Goal: Transaction & Acquisition: Purchase product/service

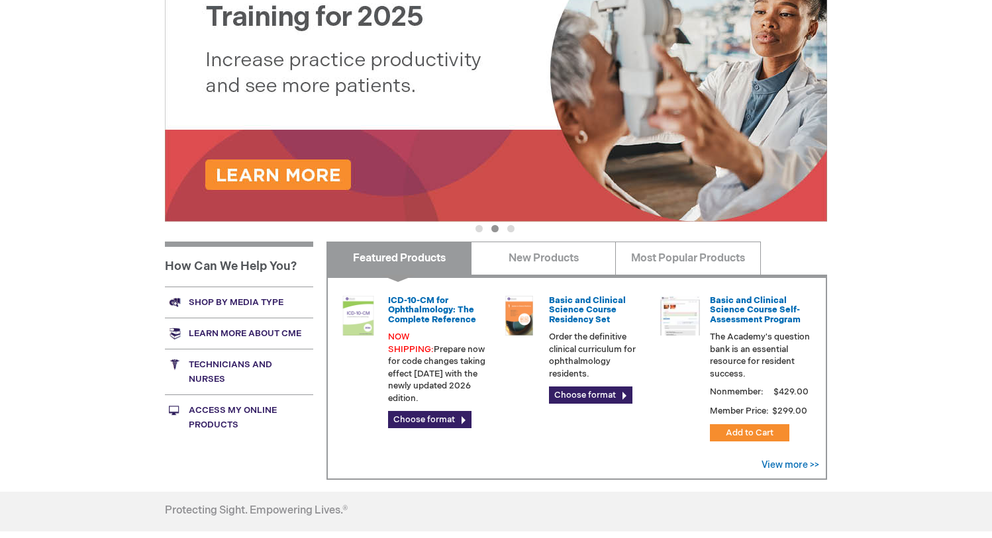
scroll to position [397, 0]
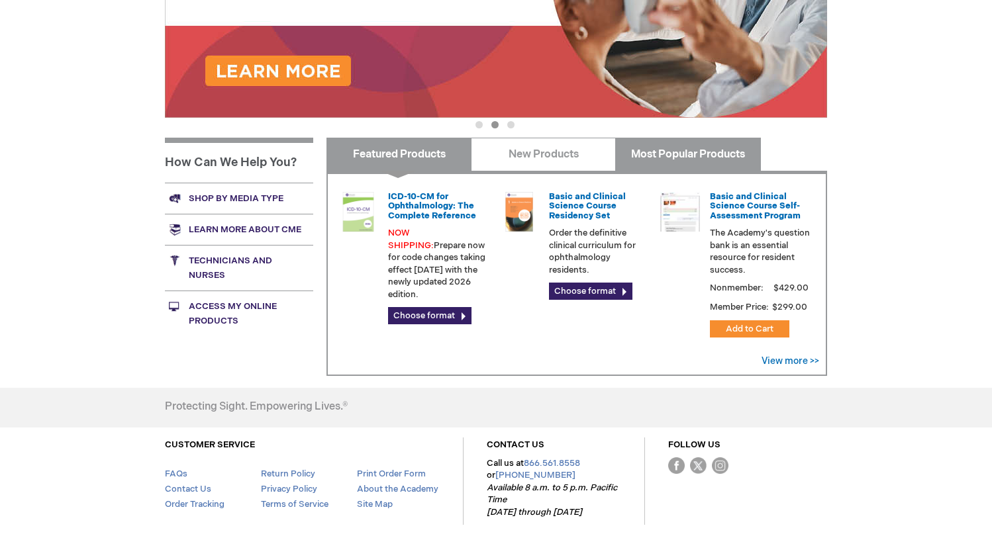
click at [695, 152] on link "Most Popular Products" at bounding box center [687, 154] width 145 height 33
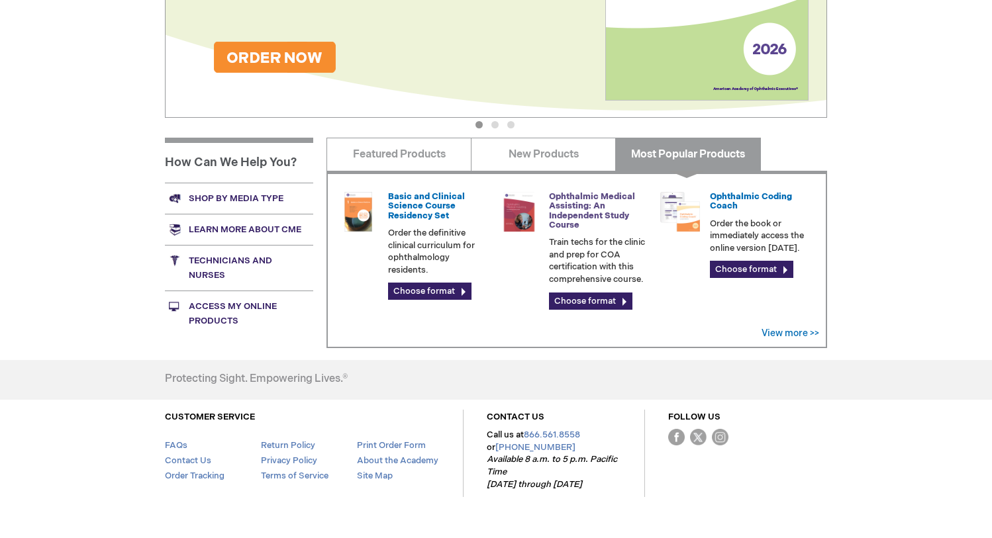
click at [596, 208] on link "Ophthalmic Medical Assisting: An Independent Study Course" at bounding box center [592, 210] width 86 height 39
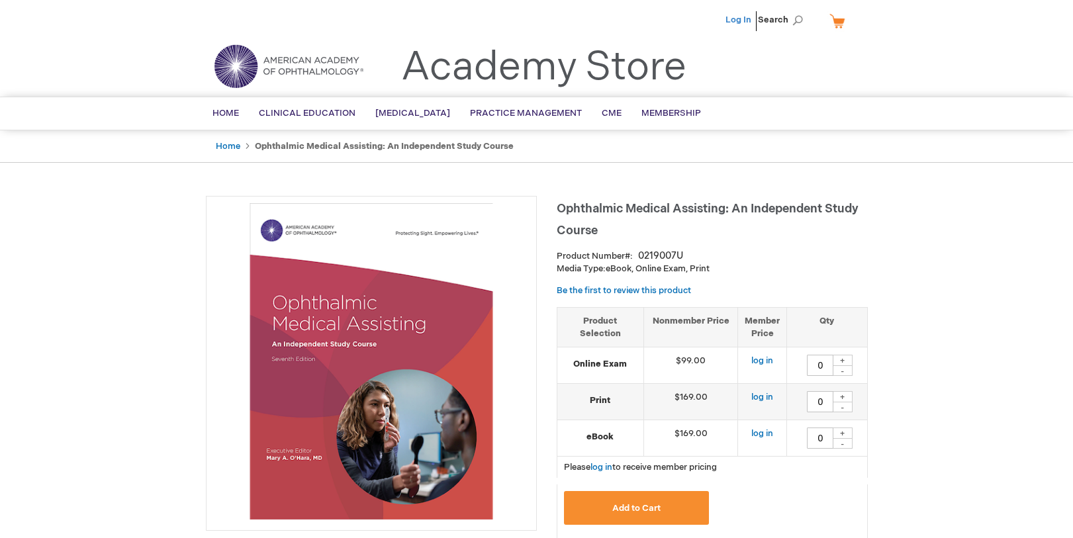
click at [748, 21] on link "Log In" at bounding box center [739, 20] width 26 height 11
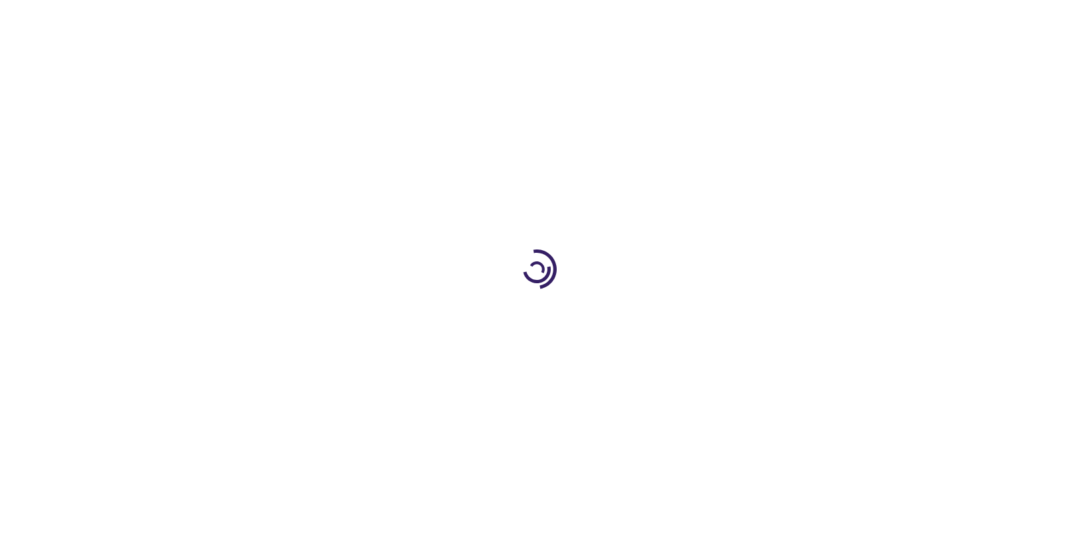
type input "0"
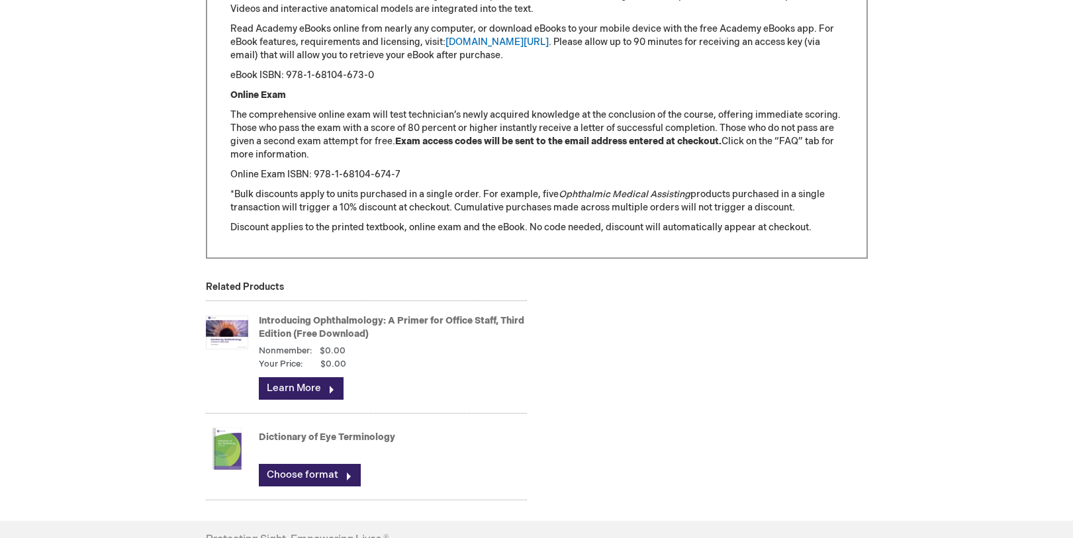
scroll to position [1656, 0]
click at [303, 321] on link "Introducing Ophthalmology: A Primer for Office Staff, Third Edition (Free Downl…" at bounding box center [392, 327] width 266 height 25
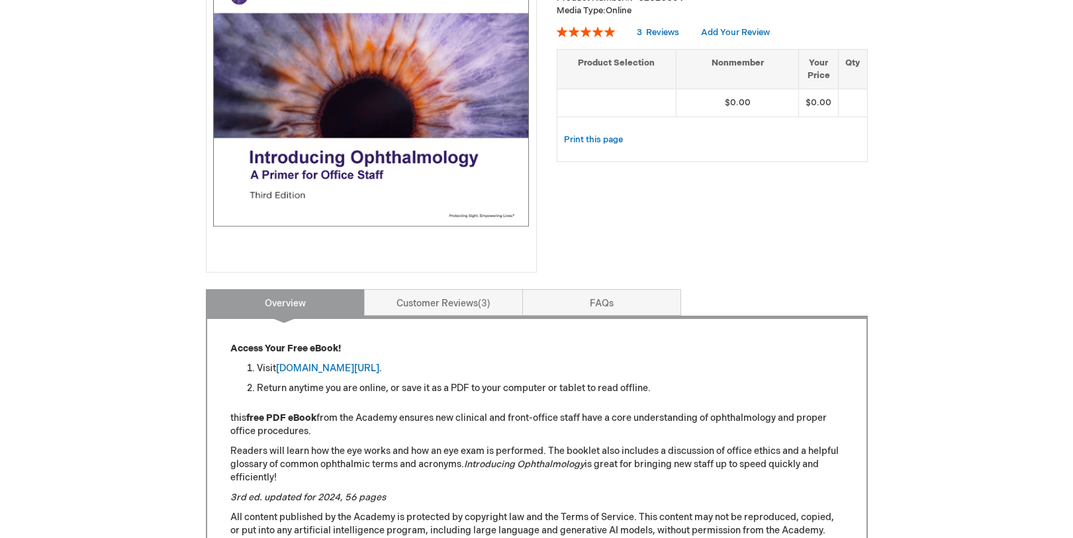
scroll to position [265, 0]
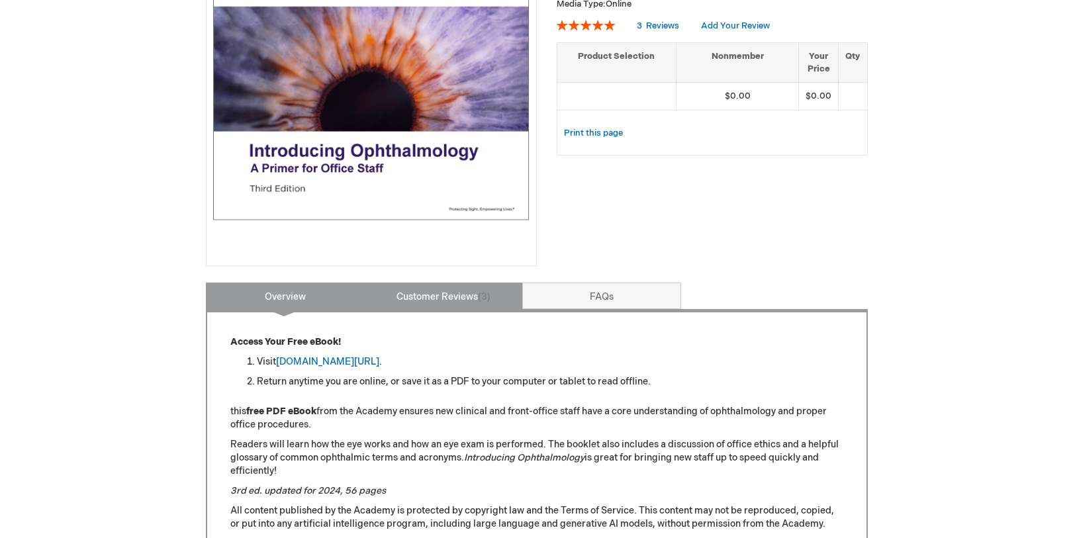
click at [383, 300] on link "Customer Reviews 3" at bounding box center [443, 296] width 159 height 26
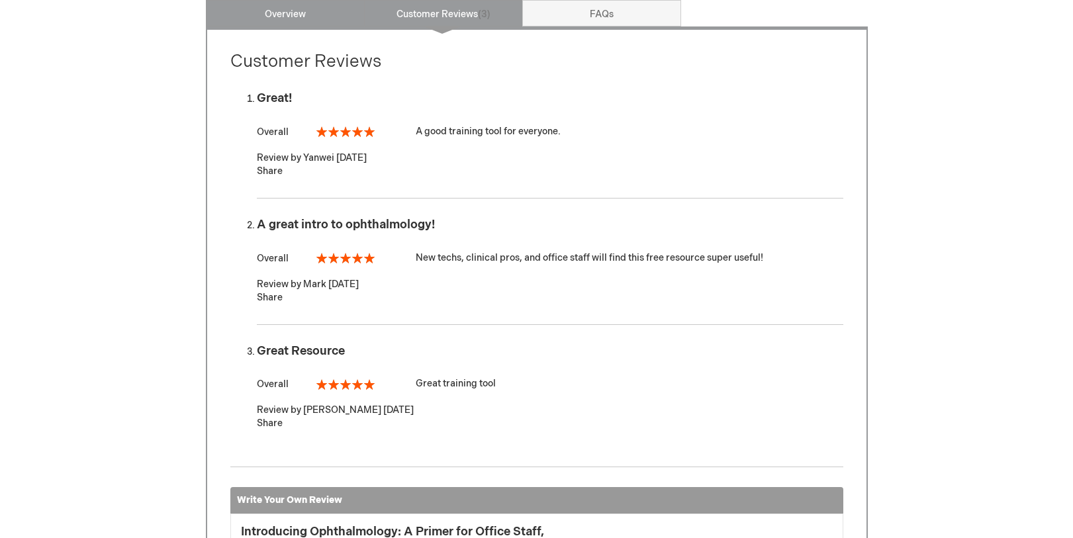
click at [270, 18] on link "Overview" at bounding box center [285, 13] width 159 height 26
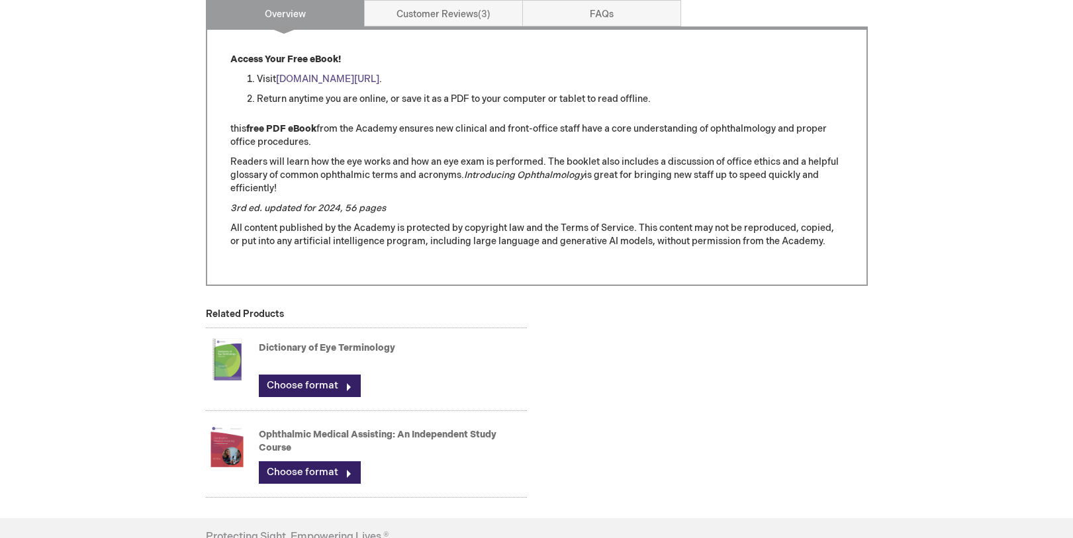
click at [379, 83] on link "[DOMAIN_NAME][URL]" at bounding box center [327, 79] width 103 height 11
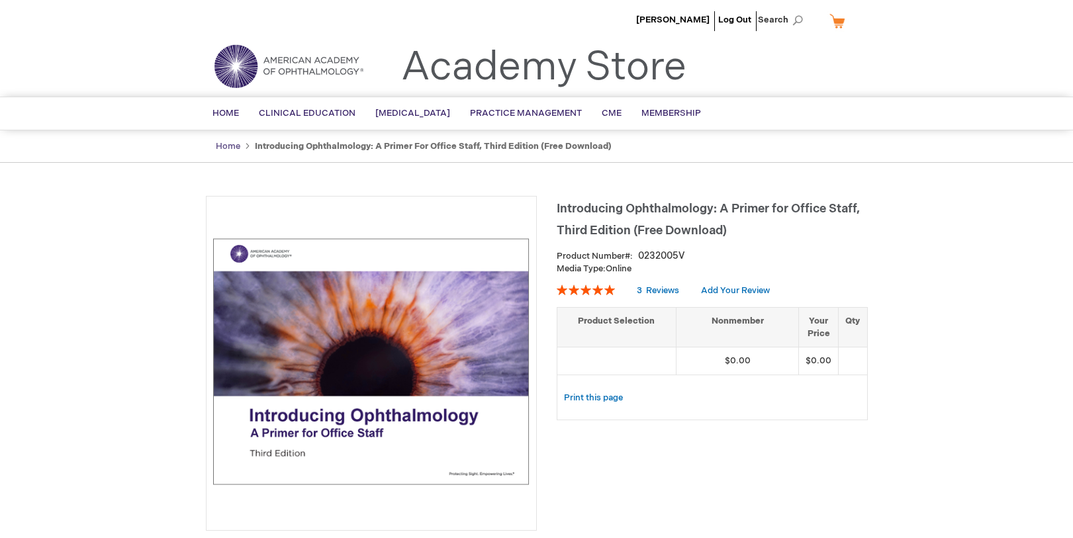
click at [224, 146] on link "Home" at bounding box center [228, 146] width 25 height 11
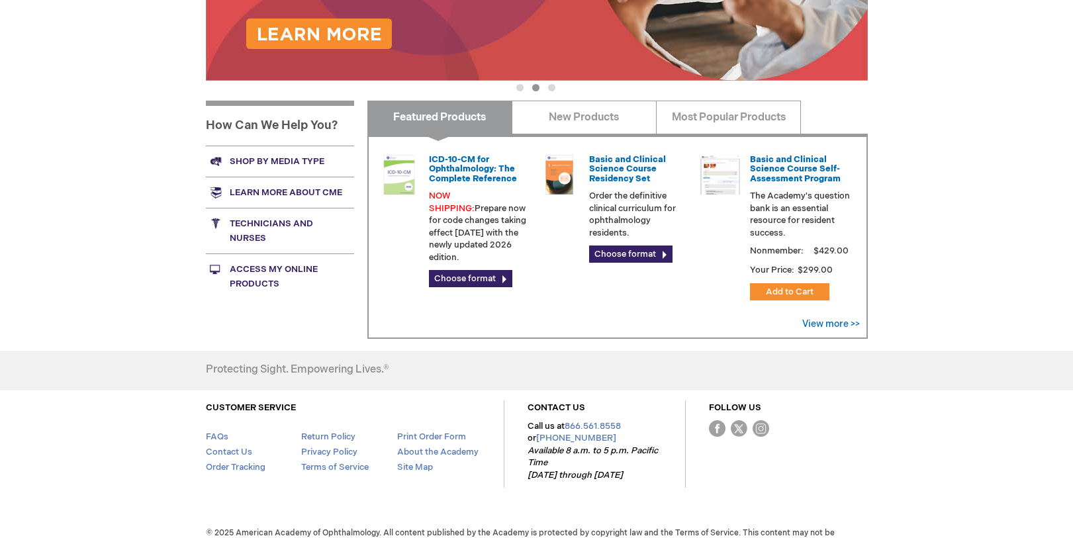
scroll to position [457, 0]
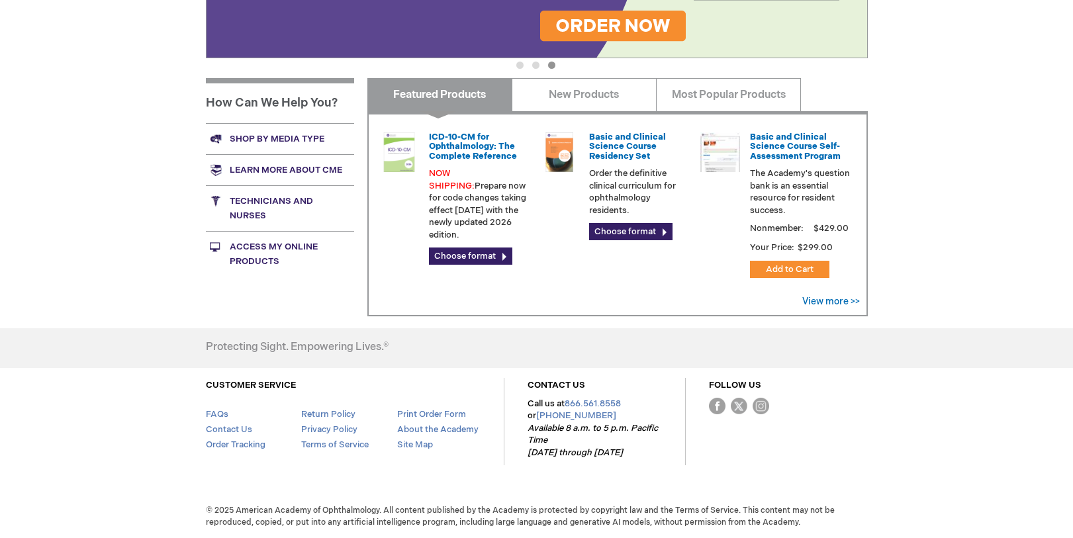
click at [265, 256] on link "Access My Online Products" at bounding box center [280, 254] width 148 height 46
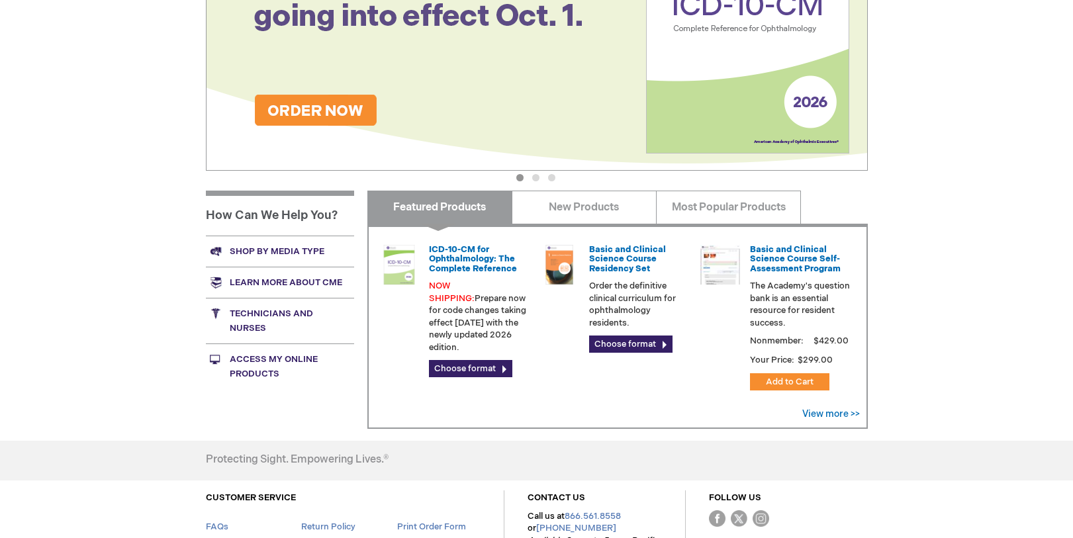
scroll to position [397, 0]
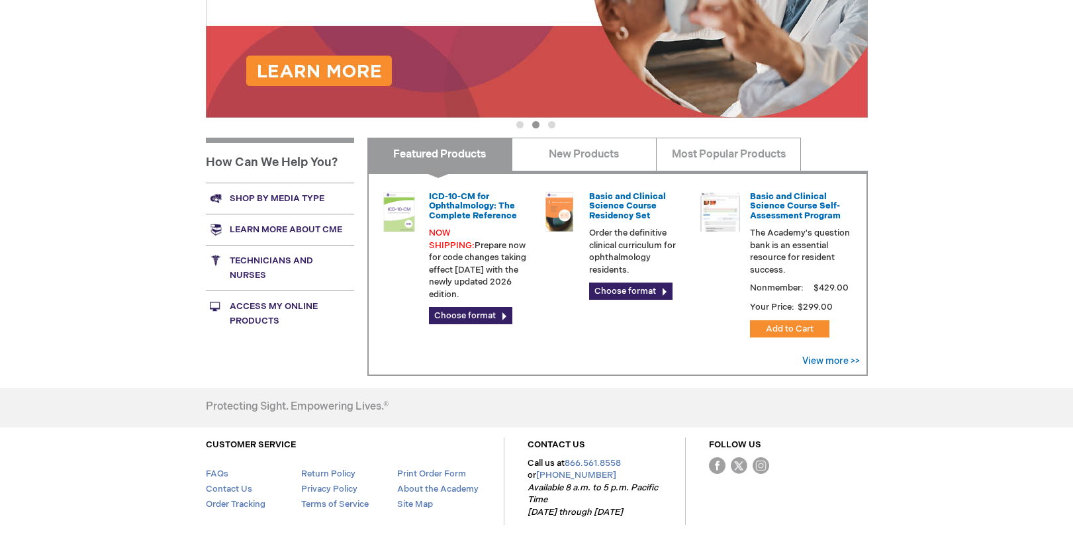
click at [297, 193] on link "Shop by media type" at bounding box center [280, 198] width 148 height 31
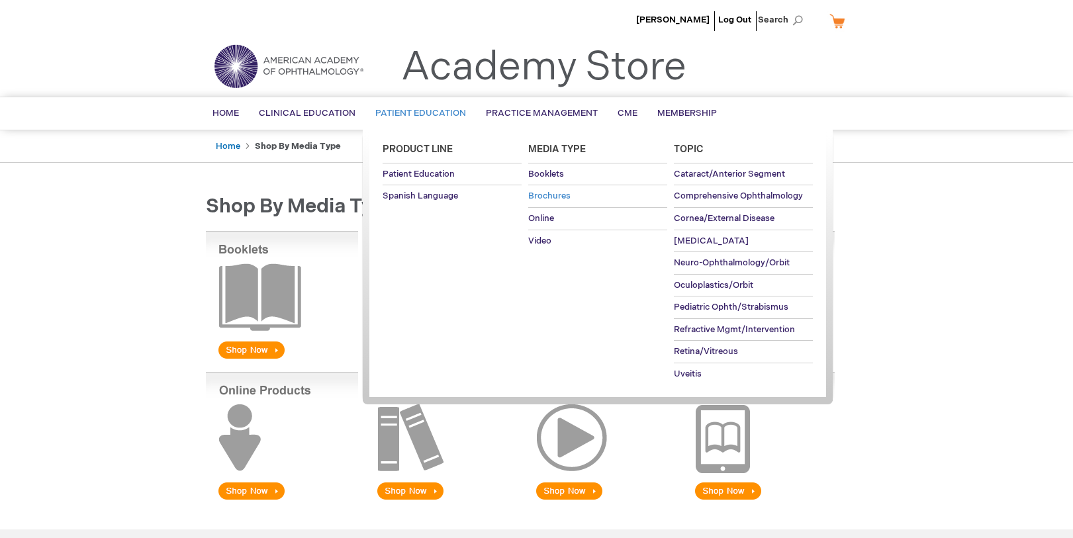
click at [549, 195] on span "Brochures" at bounding box center [549, 196] width 42 height 11
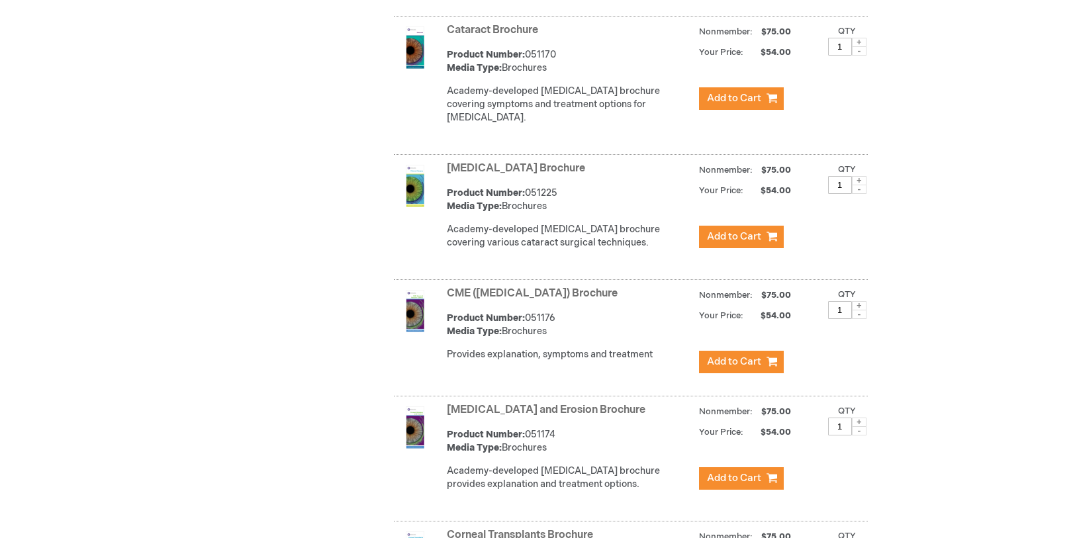
scroll to position [861, 0]
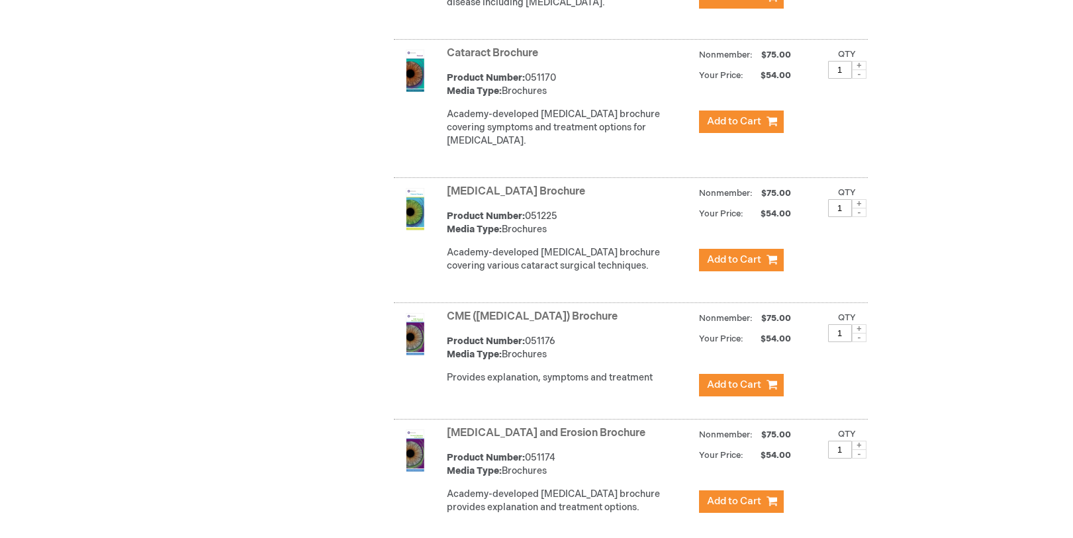
click at [862, 209] on span at bounding box center [859, 203] width 15 height 9
type input "4"
click at [742, 266] on span "Add to Cart" at bounding box center [734, 260] width 54 height 13
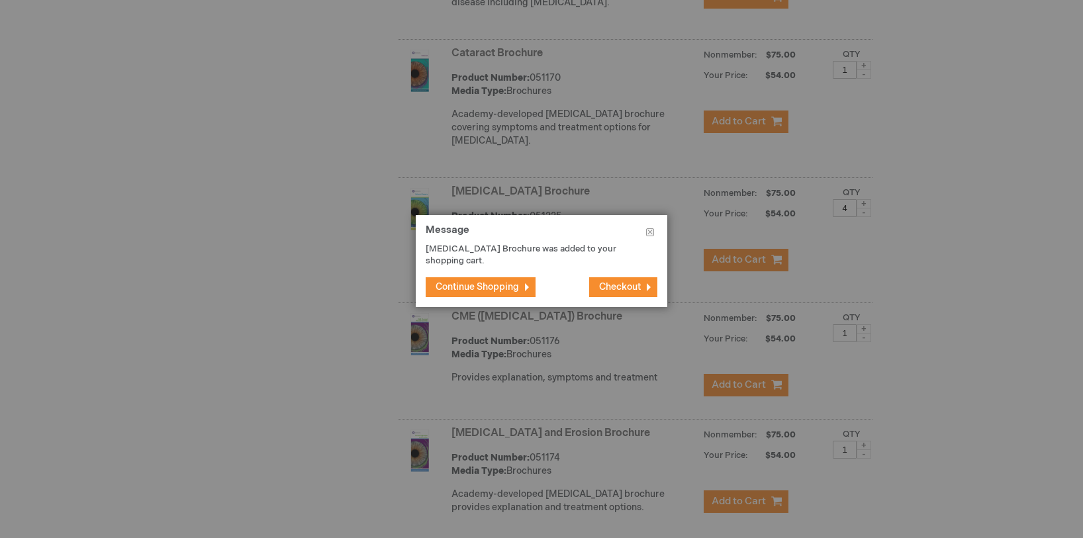
click at [458, 287] on span "Continue Shopping" at bounding box center [477, 286] width 83 height 11
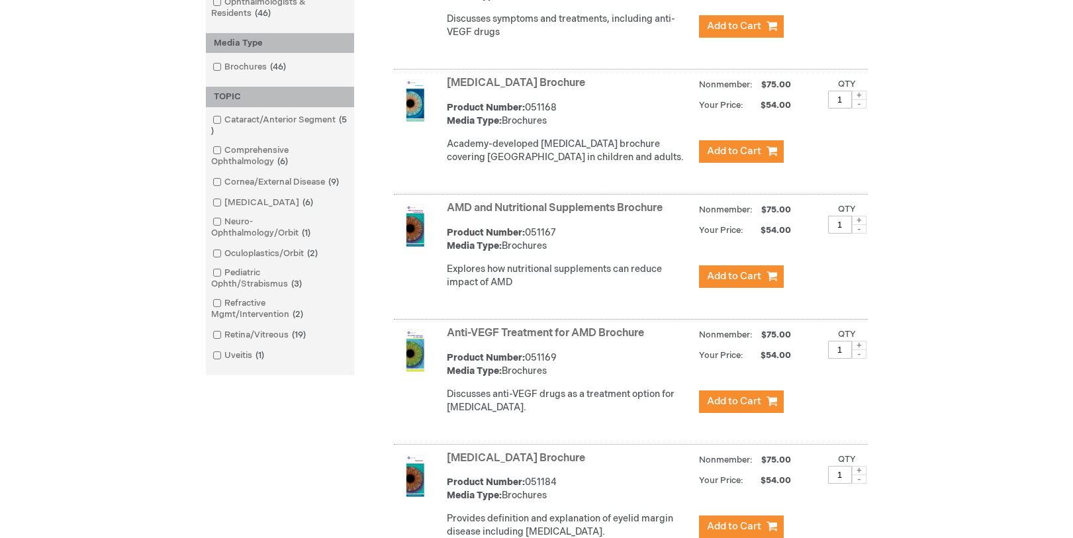
scroll to position [0, 0]
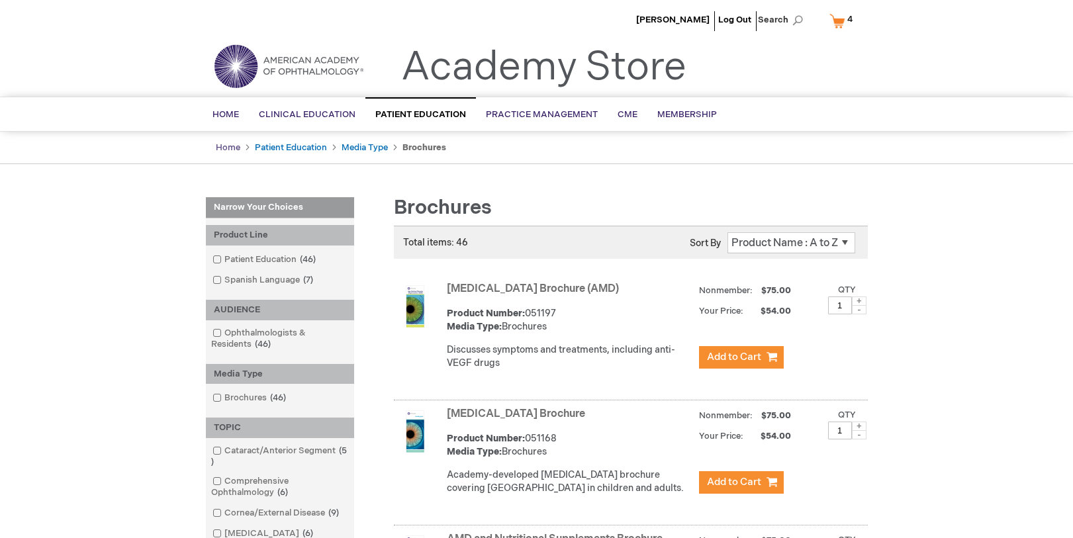
click at [230, 150] on link "Home" at bounding box center [228, 147] width 25 height 11
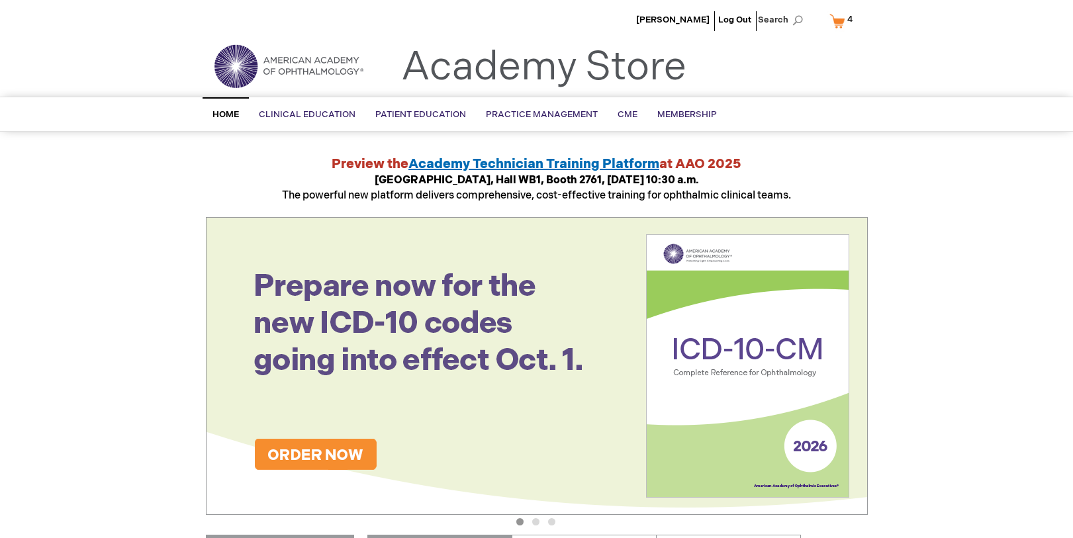
scroll to position [66, 0]
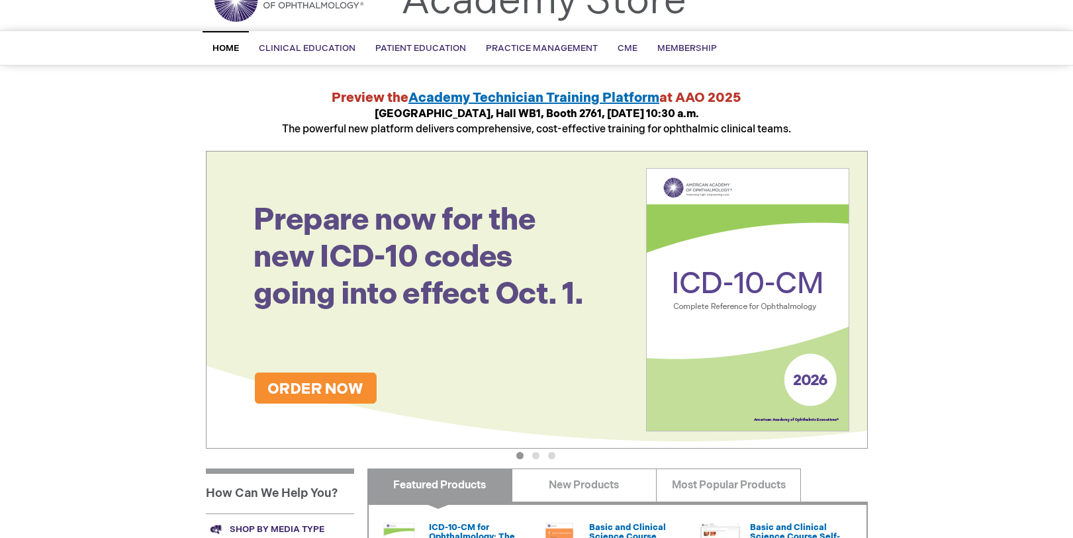
click at [671, 322] on img at bounding box center [537, 300] width 662 height 298
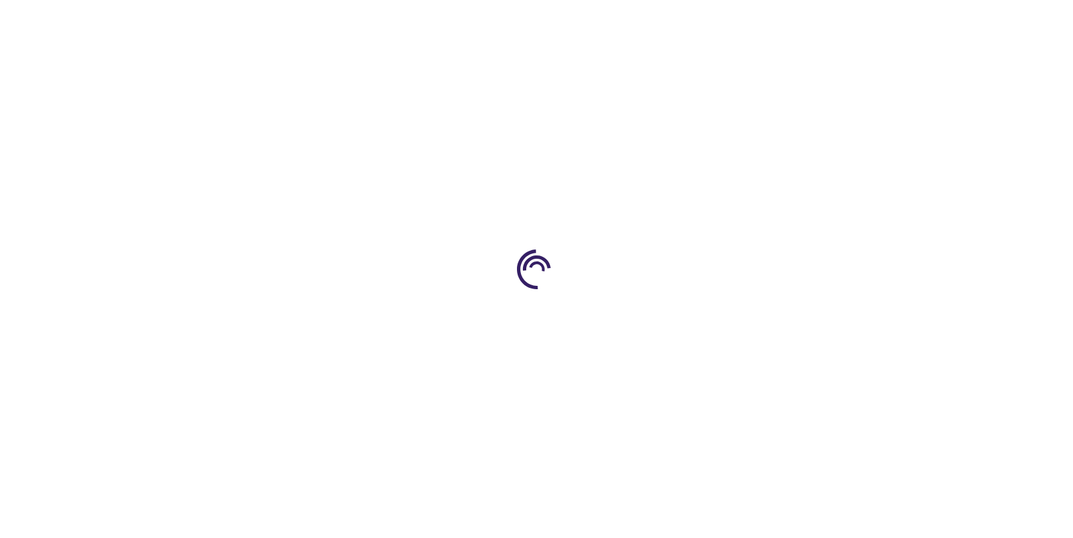
type input "0"
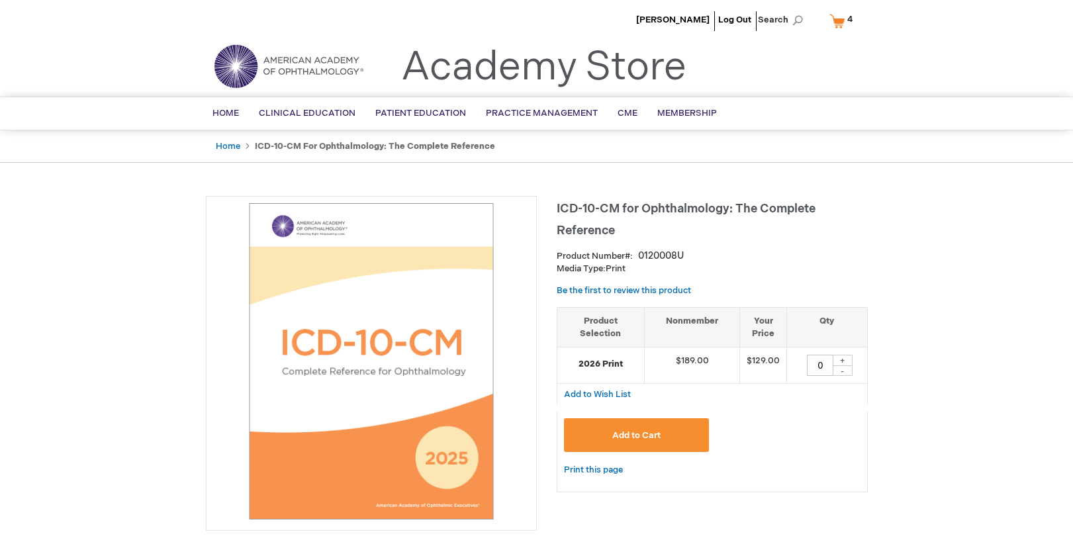
click at [842, 26] on link "My Cart 4 4 items" at bounding box center [844, 20] width 34 height 23
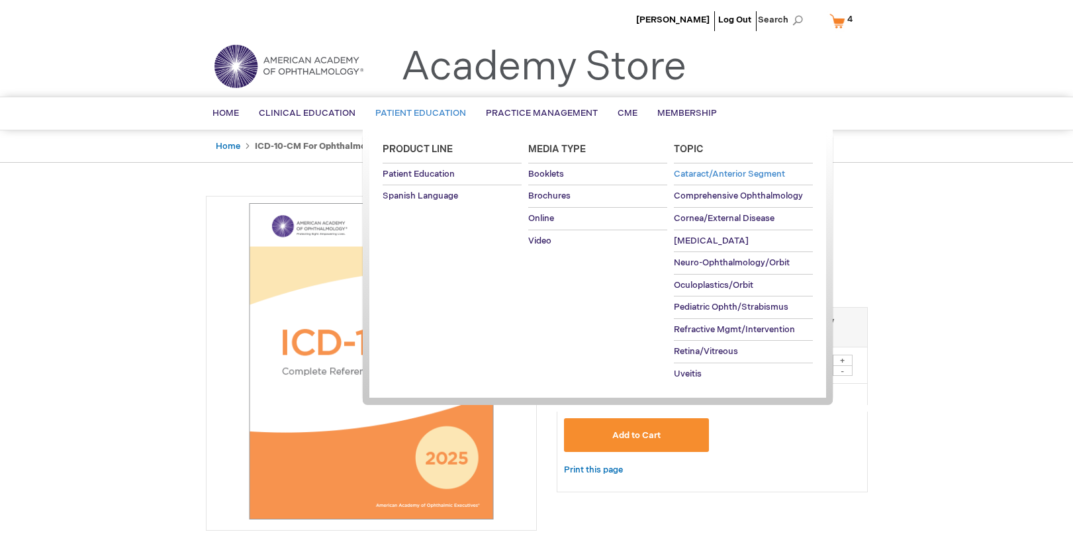
click at [691, 172] on span "Cataract/Anterior Segment" at bounding box center [729, 174] width 111 height 11
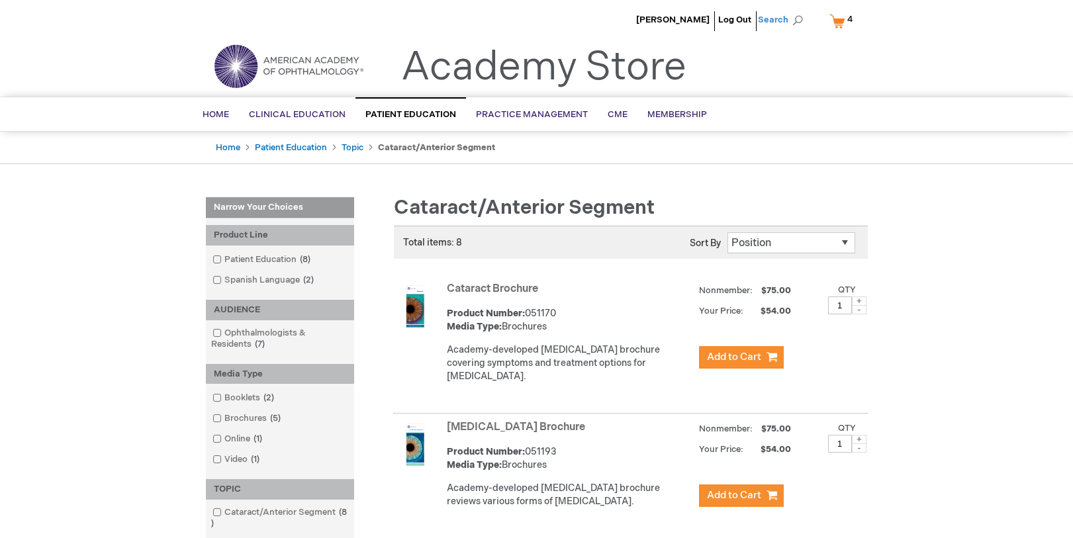
click at [799, 20] on span "Search" at bounding box center [783, 20] width 50 height 26
type input "[PERSON_NAME]"
click at [793, 10] on button "Search" at bounding box center [798, 20] width 11 height 21
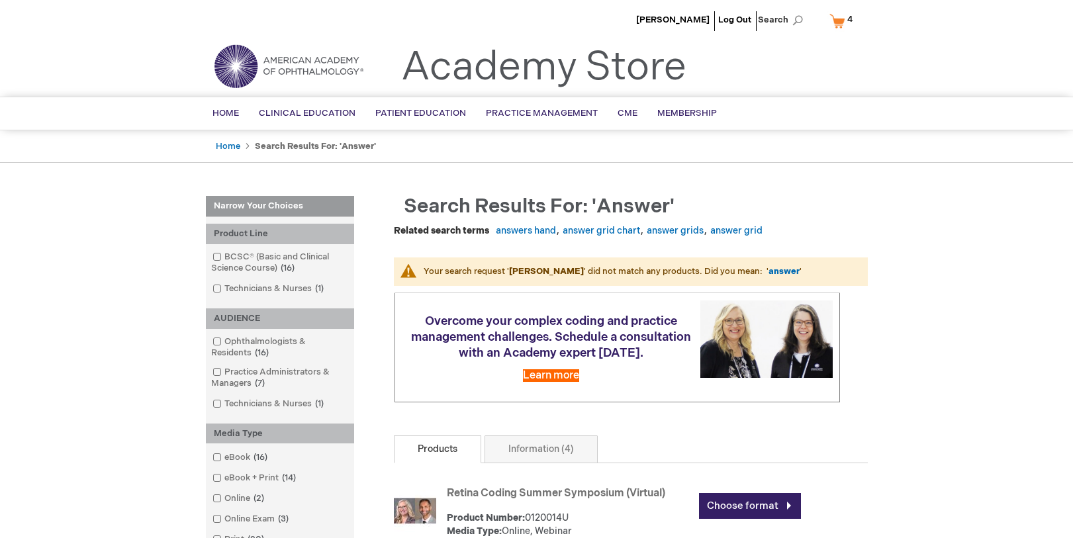
click at [840, 23] on link "My Cart 4 4 items" at bounding box center [844, 20] width 34 height 23
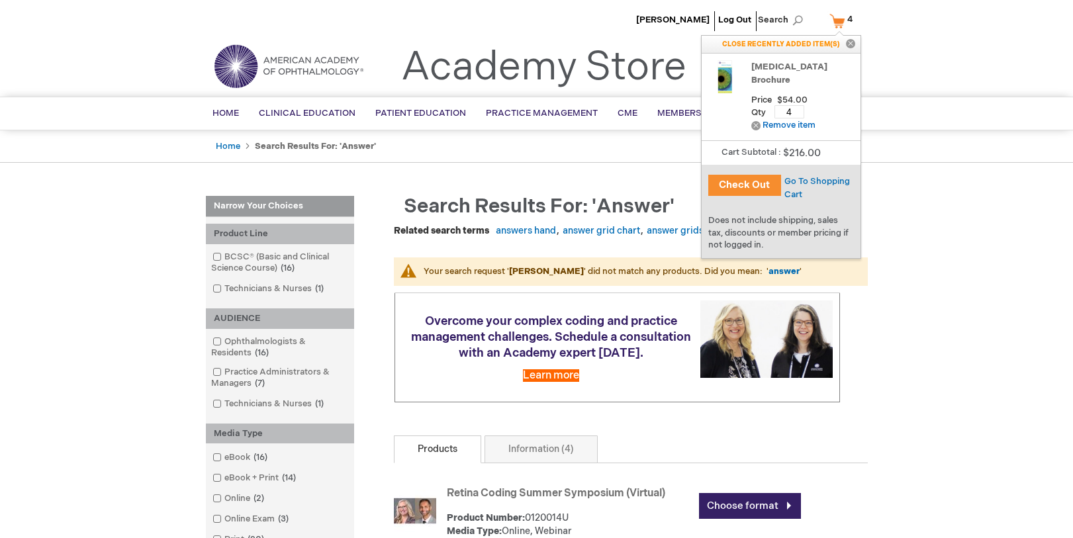
click at [734, 181] on button "Check Out" at bounding box center [745, 185] width 73 height 21
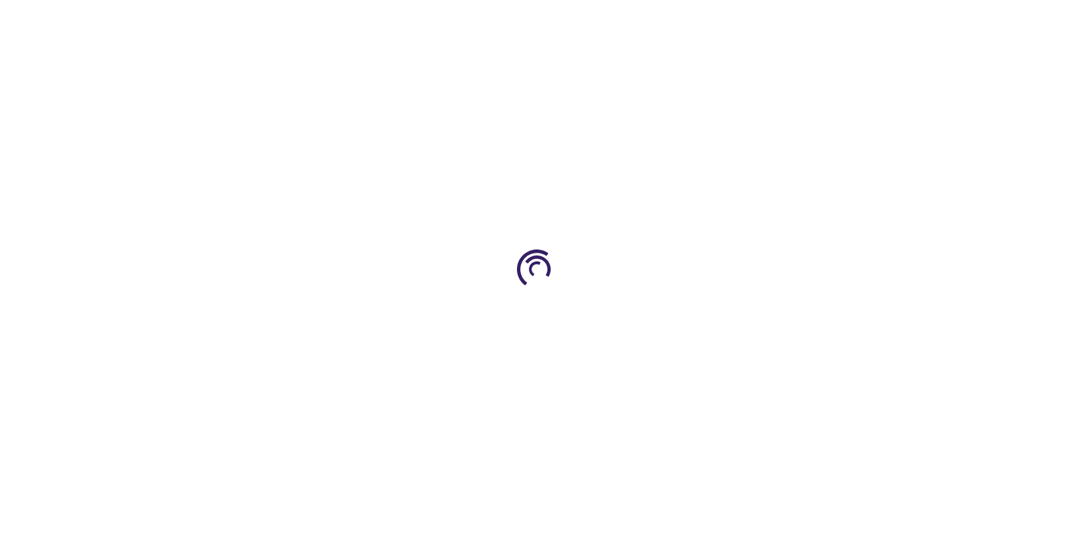
select select "US"
select select "41"
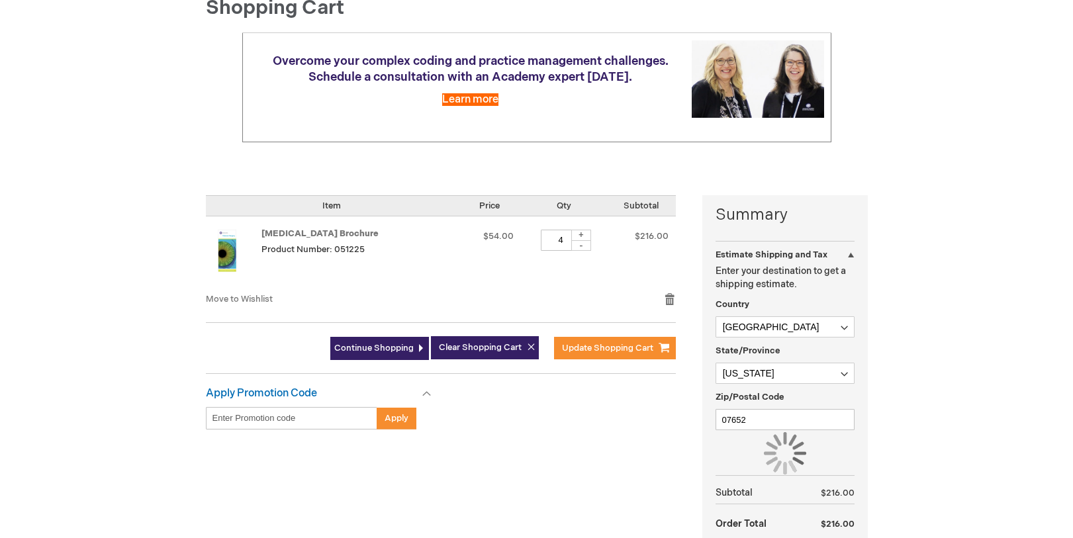
scroll to position [199, 0]
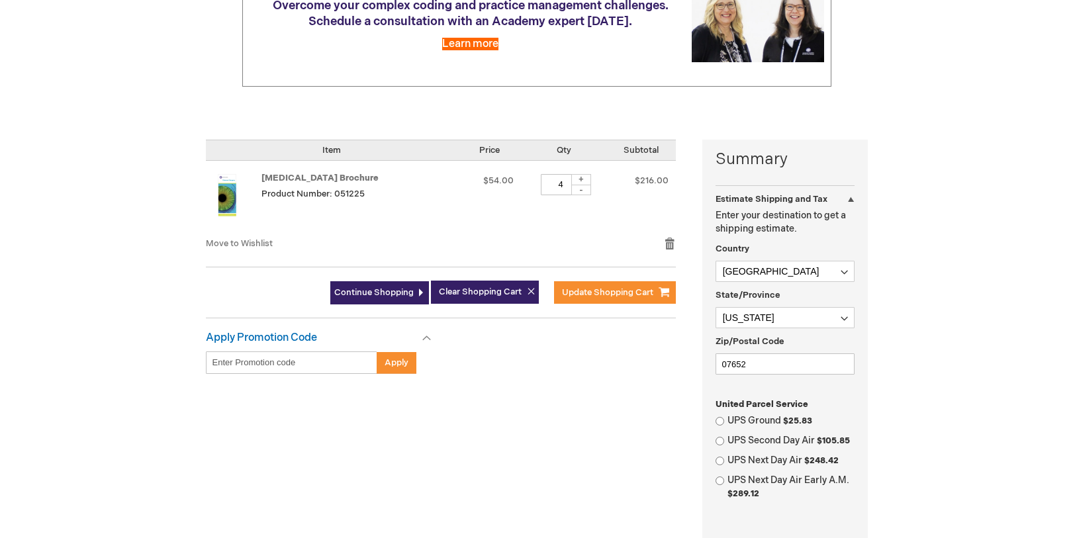
click at [581, 178] on div "+" at bounding box center [581, 179] width 20 height 11
click at [582, 180] on div "+" at bounding box center [581, 179] width 20 height 11
type input "6"
click at [615, 294] on span "Update Shopping Cart" at bounding box center [607, 292] width 91 height 11
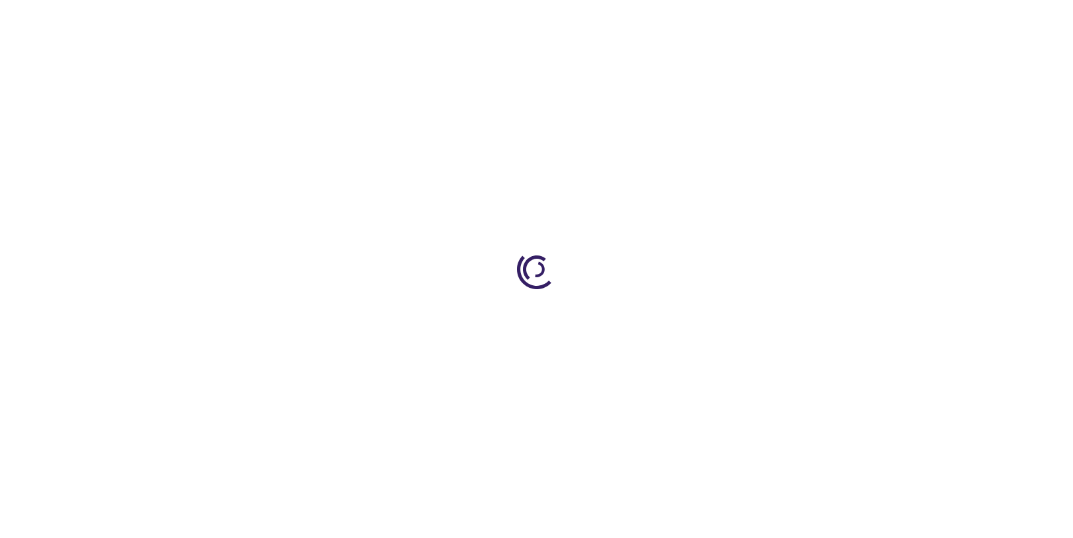
select select "US"
select select "41"
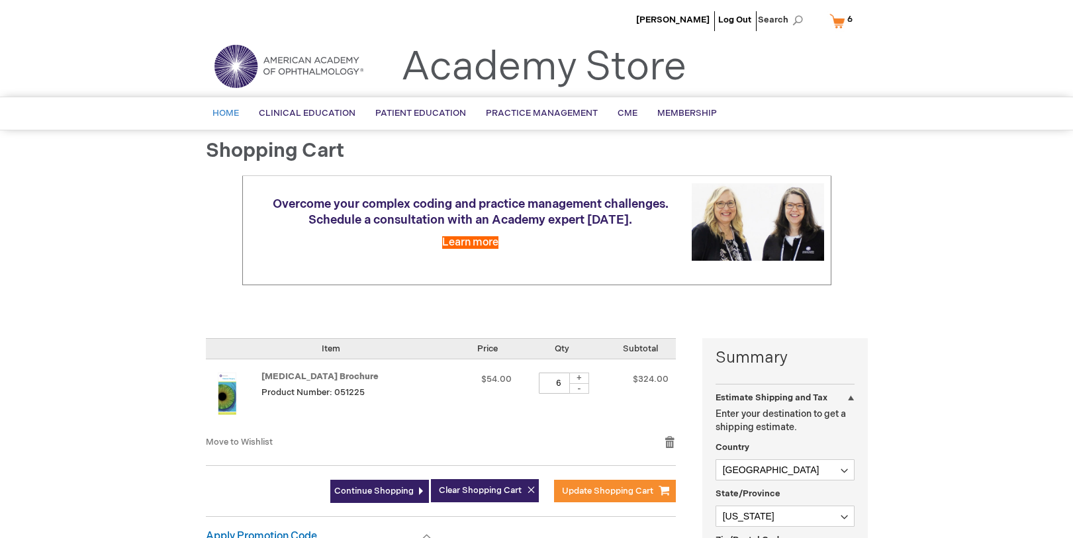
click at [225, 113] on span "Home" at bounding box center [226, 113] width 26 height 11
